Goal: Book appointment/travel/reservation

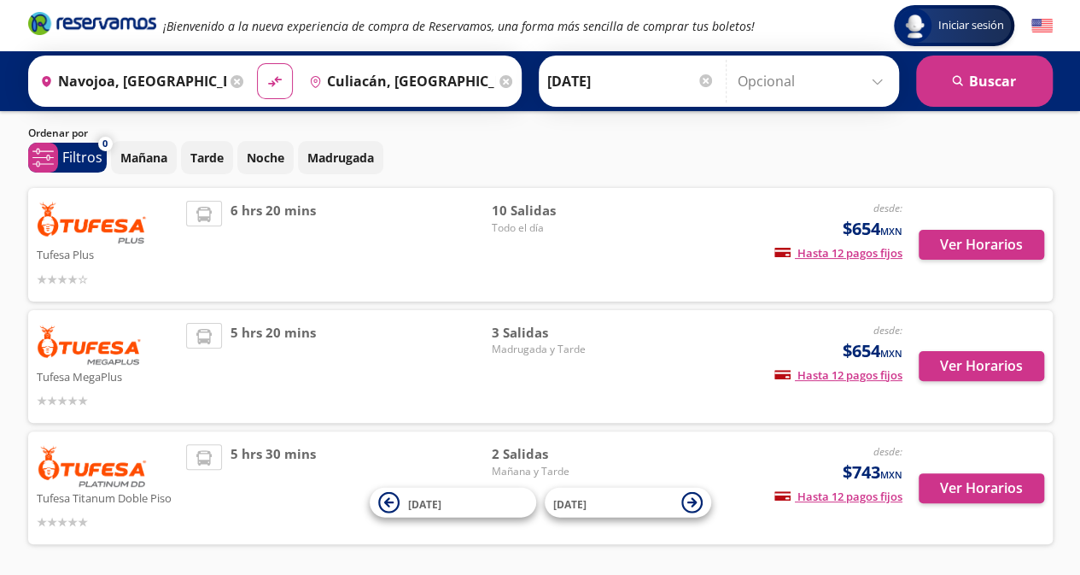
scroll to position [45, 0]
click at [988, 74] on button "search [GEOGRAPHIC_DATA]" at bounding box center [984, 81] width 137 height 51
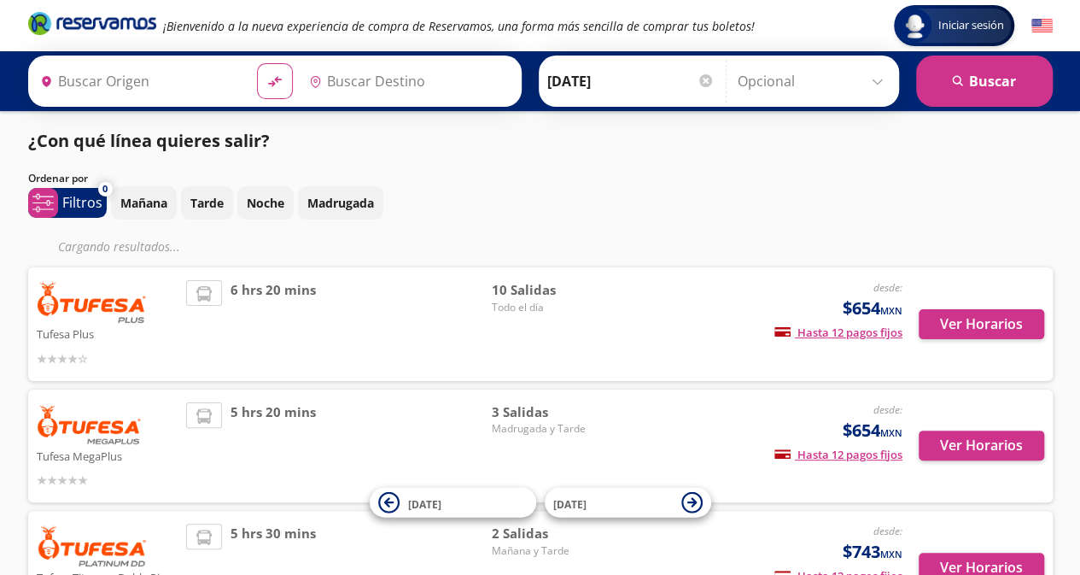
type input "Navojoa, [GEOGRAPHIC_DATA]"
type input "Culiacán, [GEOGRAPHIC_DATA]"
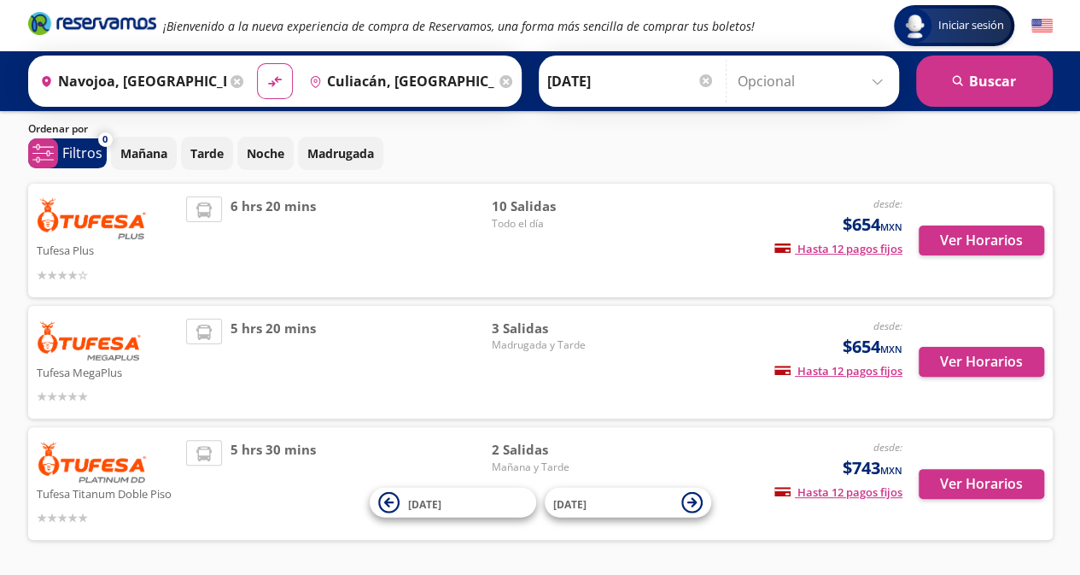
scroll to position [108, 0]
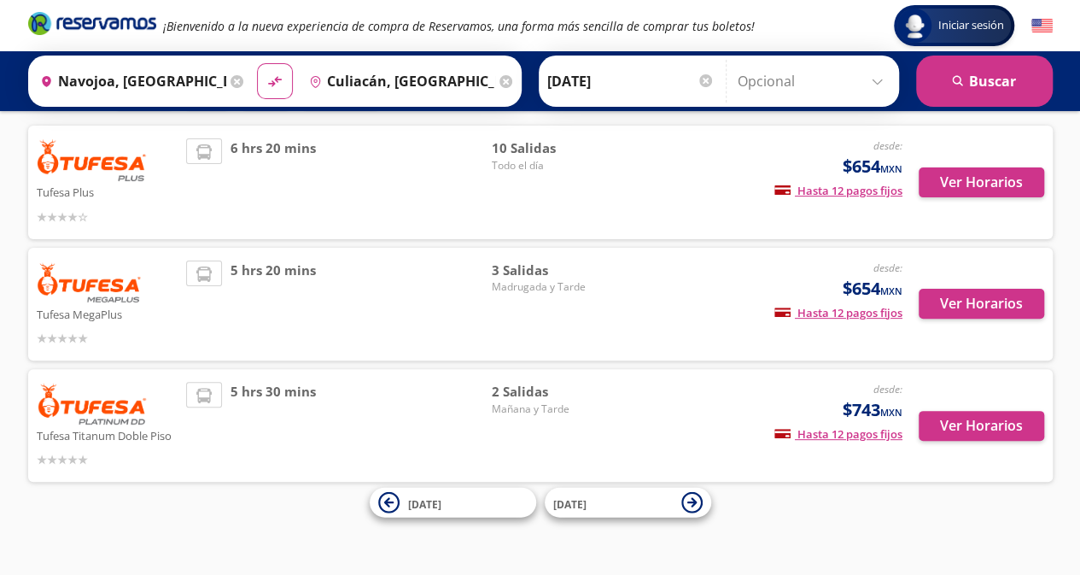
click at [521, 389] on span "2 Salidas" at bounding box center [551, 392] width 120 height 20
click at [982, 180] on button "Ver Horarios" at bounding box center [982, 182] width 126 height 30
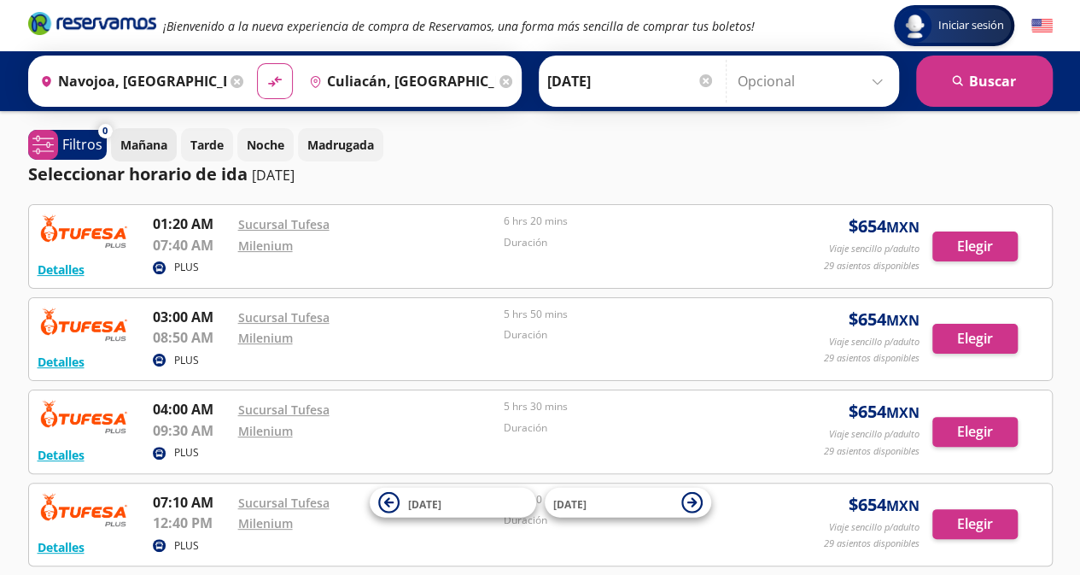
click at [135, 143] on p "Mañana" at bounding box center [143, 145] width 47 height 18
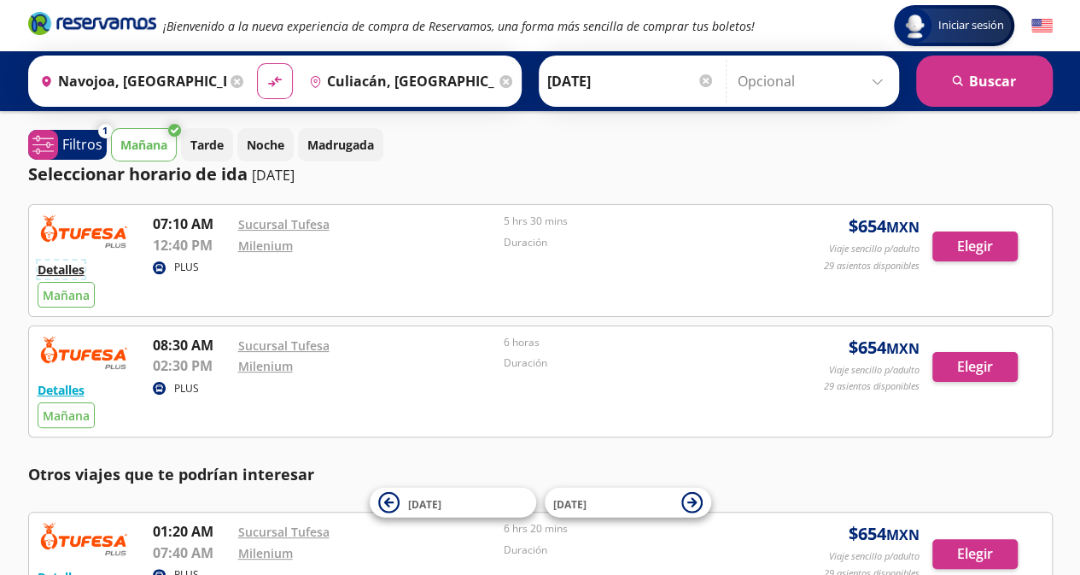
click at [79, 272] on button "Detalles" at bounding box center [61, 269] width 47 height 18
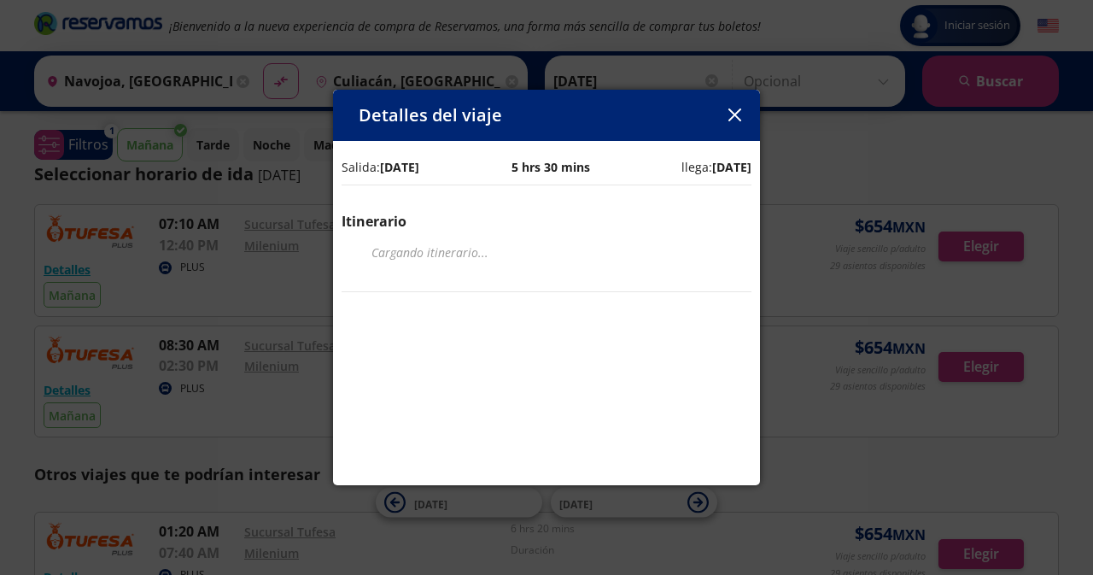
click at [738, 114] on icon "button" at bounding box center [735, 114] width 13 height 13
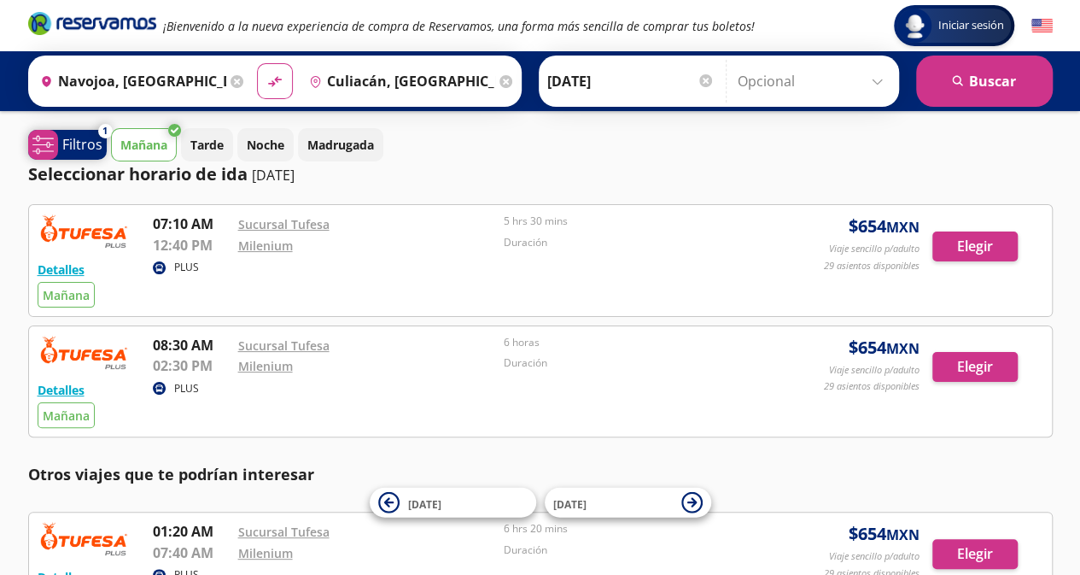
click at [69, 144] on p "Filtros" at bounding box center [82, 144] width 40 height 20
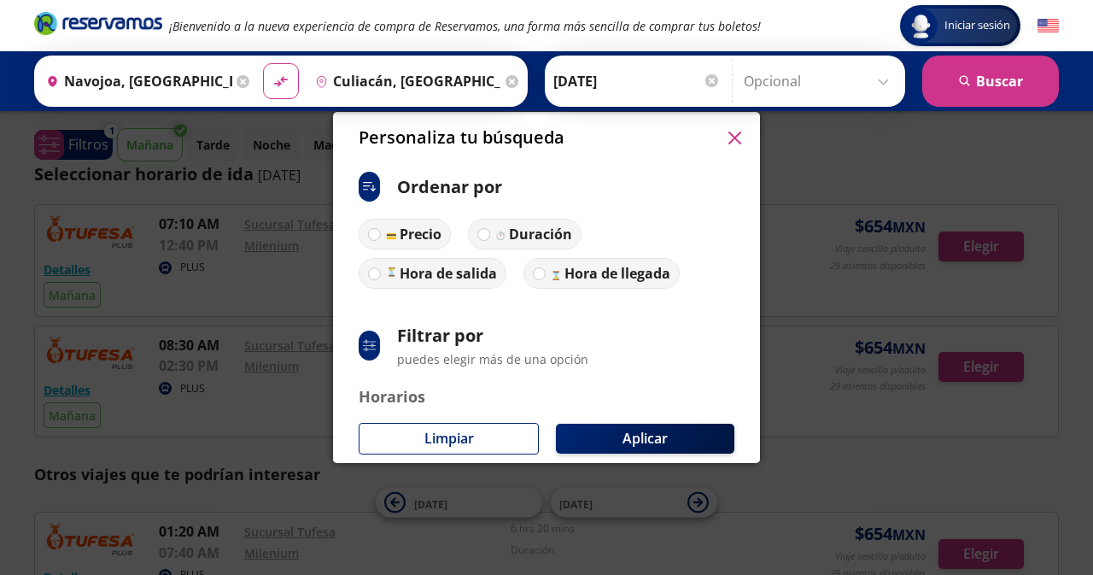
click at [735, 127] on button "button" at bounding box center [735, 138] width 26 height 26
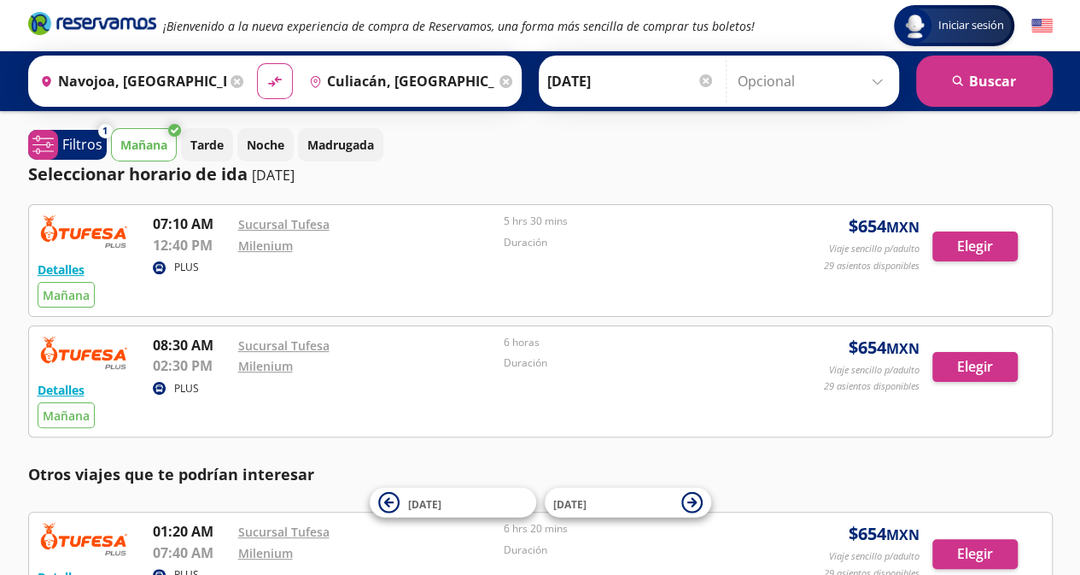
scroll to position [108, 0]
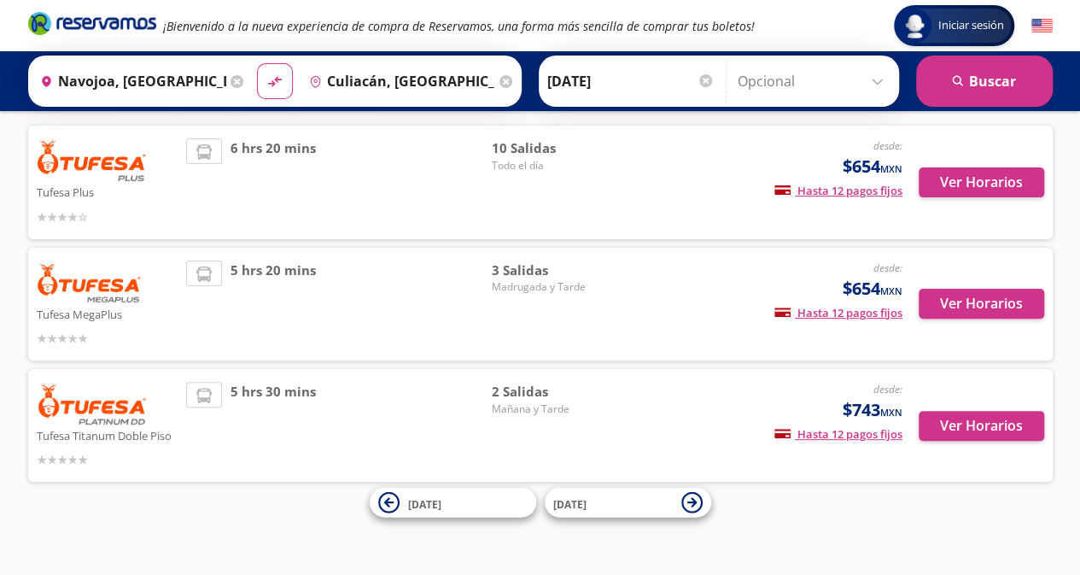
scroll to position [45, 0]
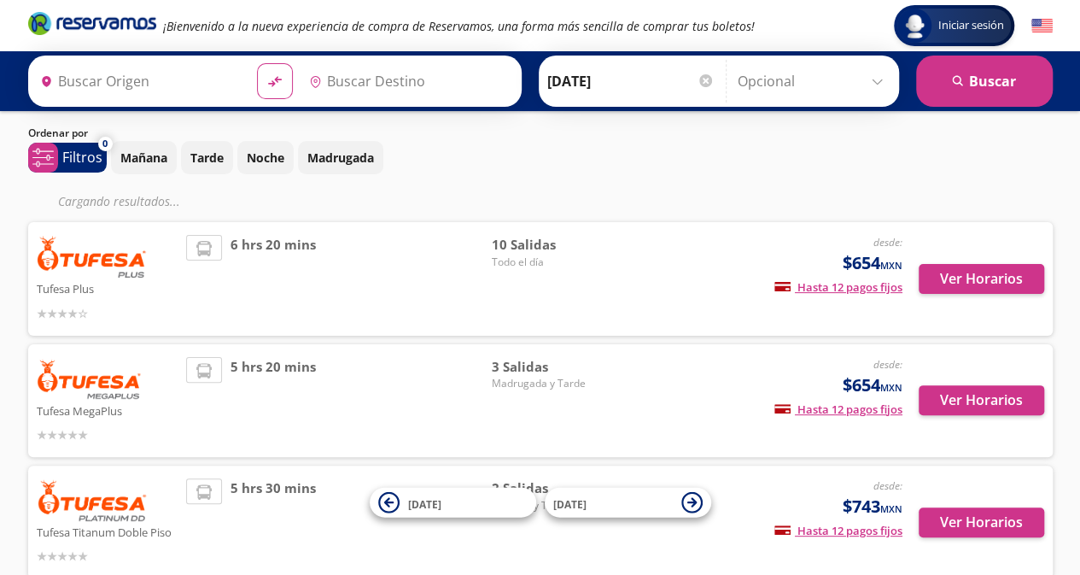
type input "Culiacán, [GEOGRAPHIC_DATA]"
type input "Navojoa, [GEOGRAPHIC_DATA]"
